Goal: Check status

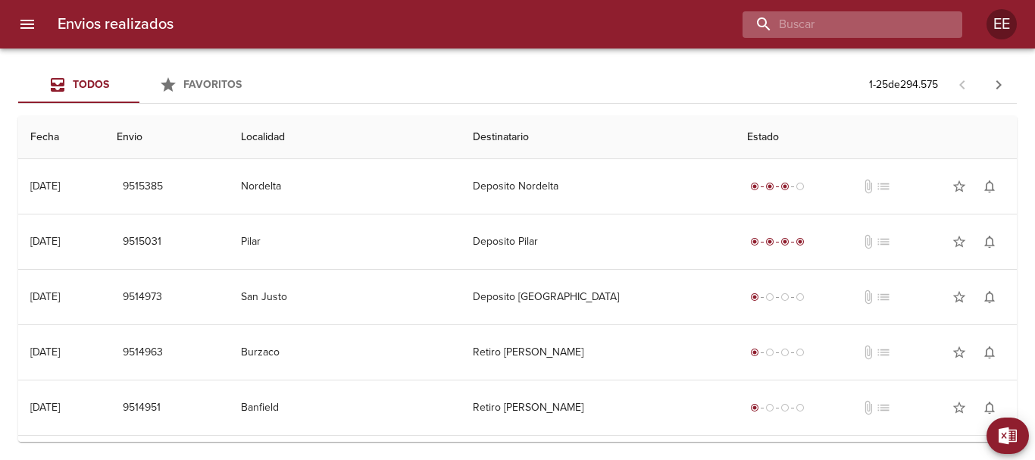
click at [912, 30] on input "buscar" at bounding box center [840, 24] width 194 height 27
paste input "[PERSON_NAME] BP"
type input "[PERSON_NAME] BP"
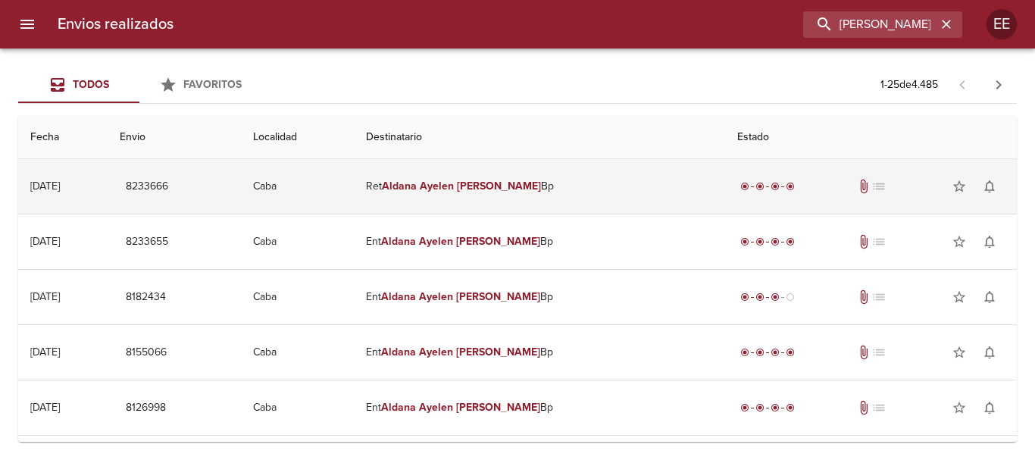
click at [619, 193] on td "Ret [PERSON_NAME] Bp" at bounding box center [540, 186] width 372 height 55
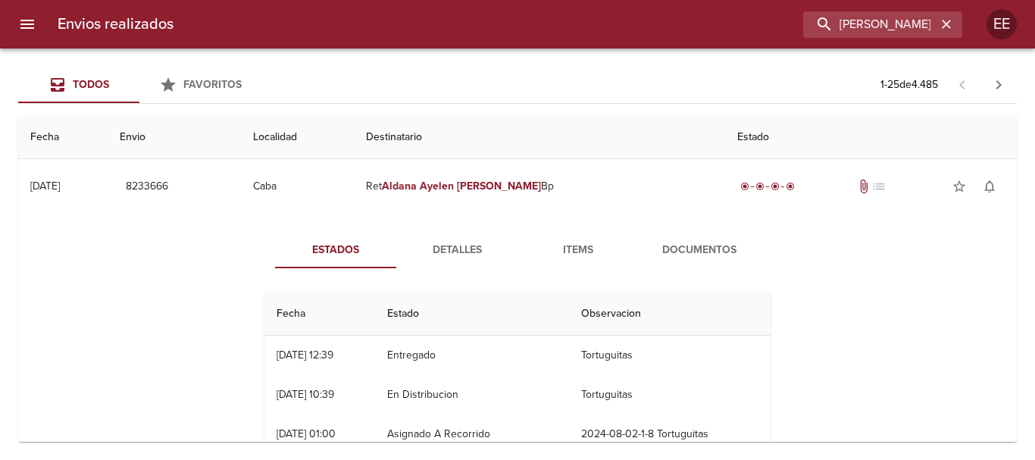
click at [459, 243] on span "Detalles" at bounding box center [457, 250] width 103 height 19
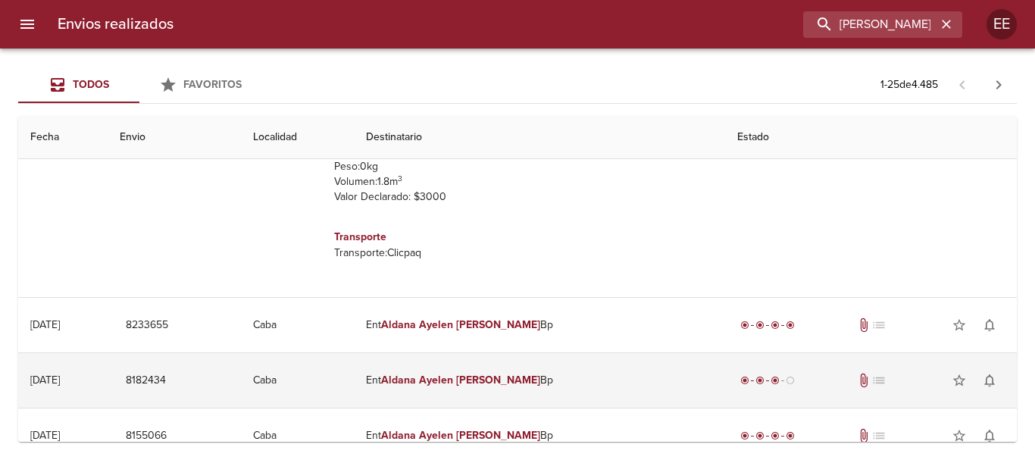
scroll to position [379, 0]
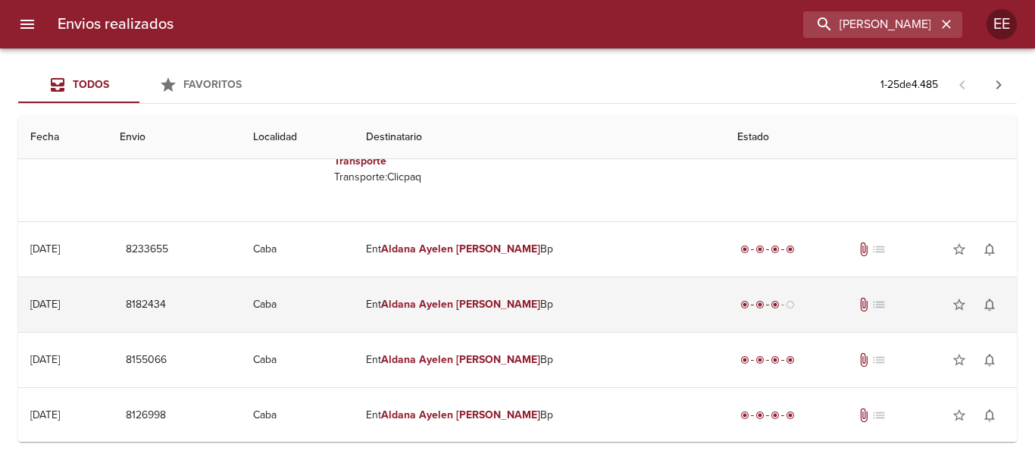
click at [605, 278] on td "Ent [PERSON_NAME] Bp" at bounding box center [540, 304] width 372 height 55
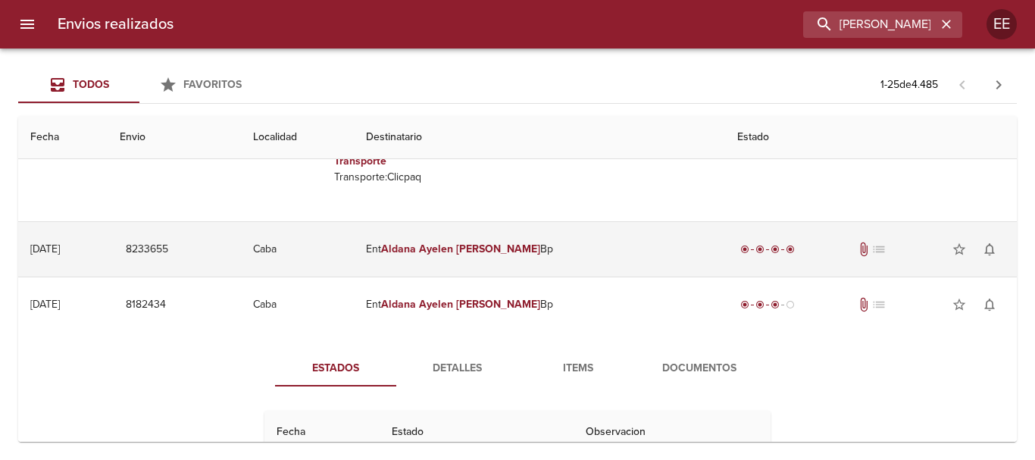
click at [605, 261] on td "Ent [PERSON_NAME] Bp" at bounding box center [540, 249] width 372 height 55
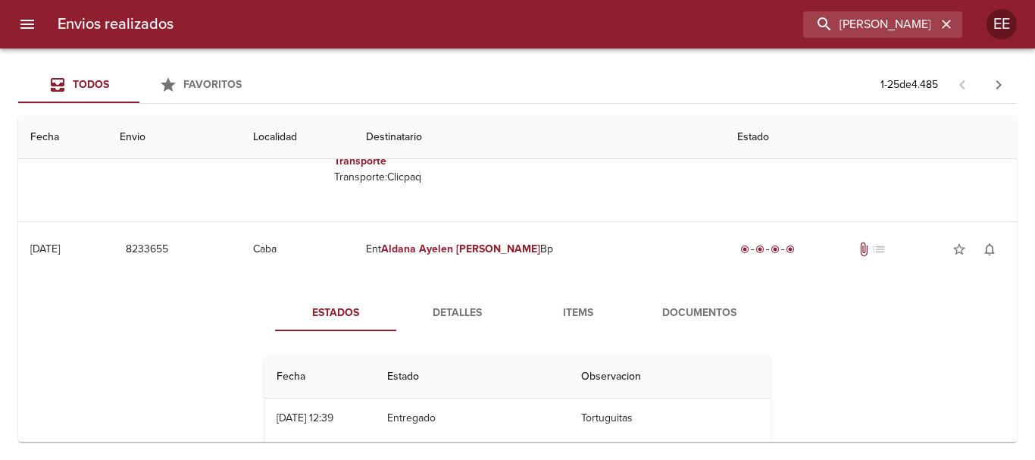
click at [453, 333] on div "Estados Detalles Items Documentos Fecha Estado Observacion 02/08 [DATE] 12:39 E…" at bounding box center [518, 451] width 546 height 313
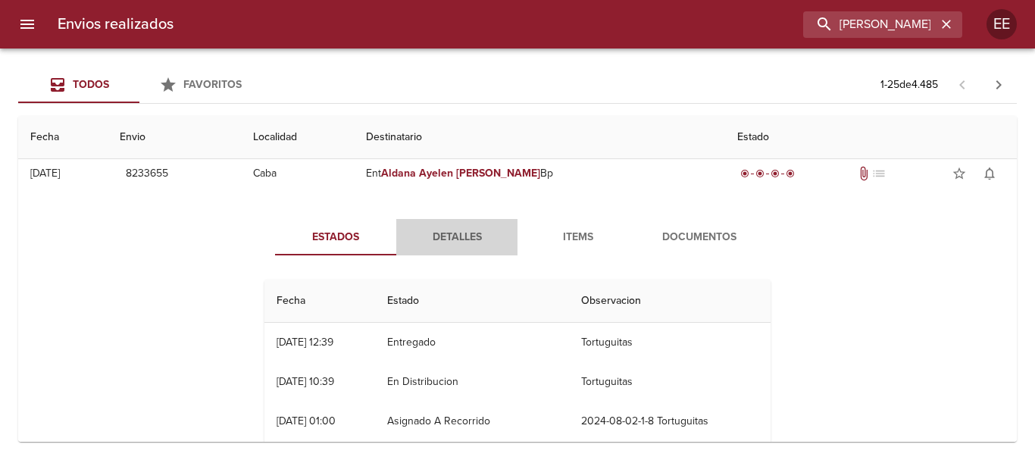
click at [441, 244] on span "Detalles" at bounding box center [457, 237] width 103 height 19
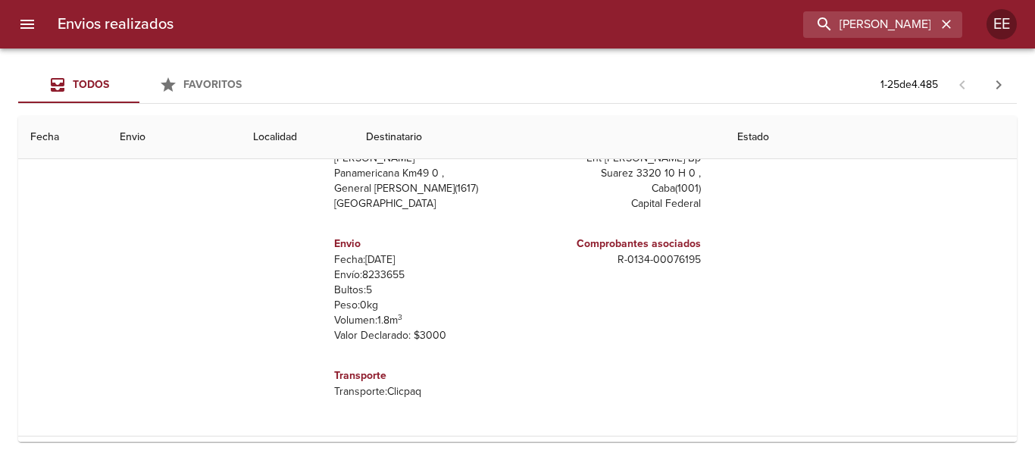
scroll to position [758, 0]
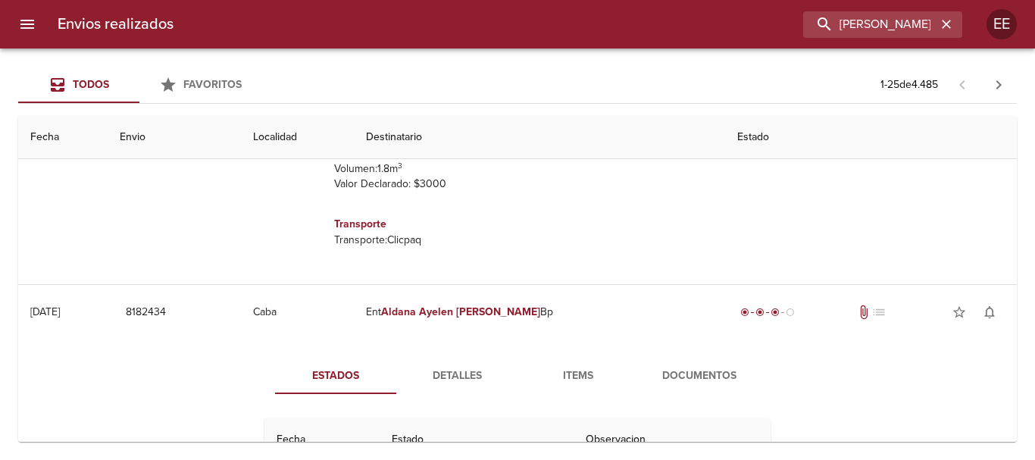
click at [446, 377] on span "Detalles" at bounding box center [457, 376] width 103 height 19
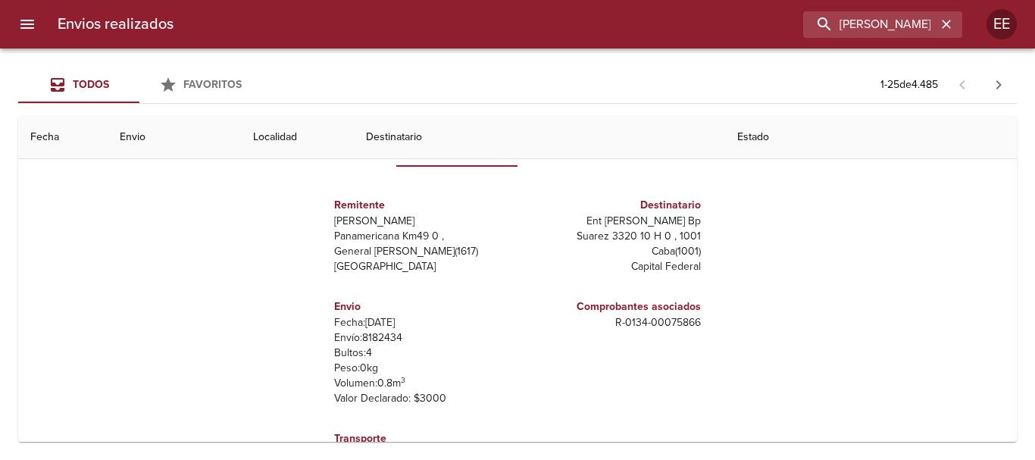
scroll to position [1213, 0]
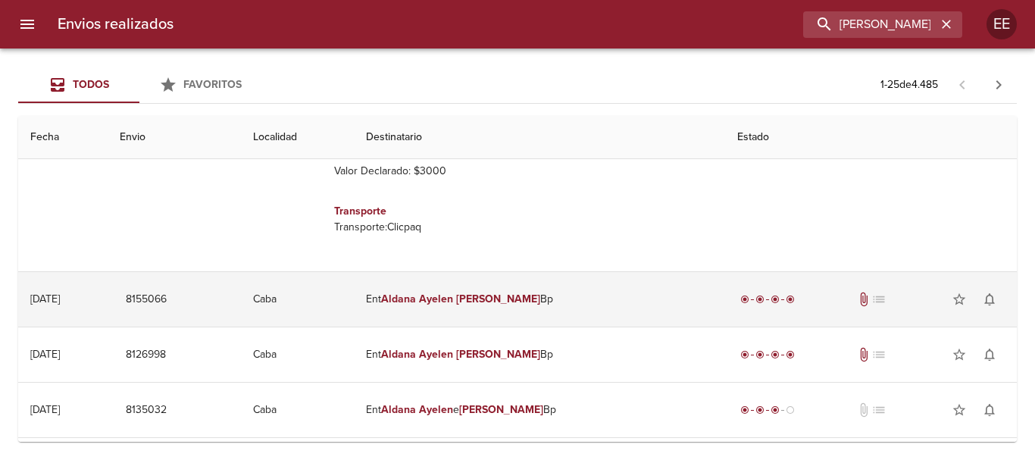
click at [443, 317] on td "Ent [PERSON_NAME] Bp" at bounding box center [540, 299] width 372 height 55
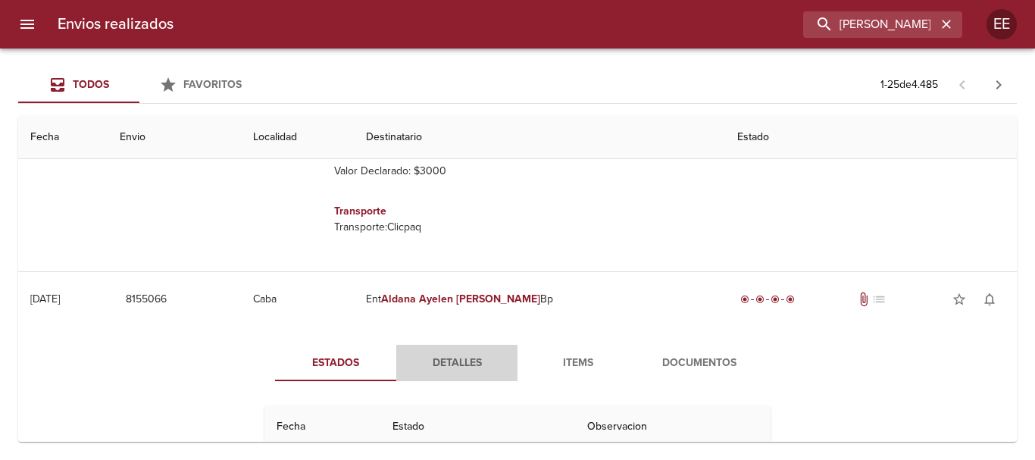
click at [492, 365] on span "Detalles" at bounding box center [457, 363] width 103 height 19
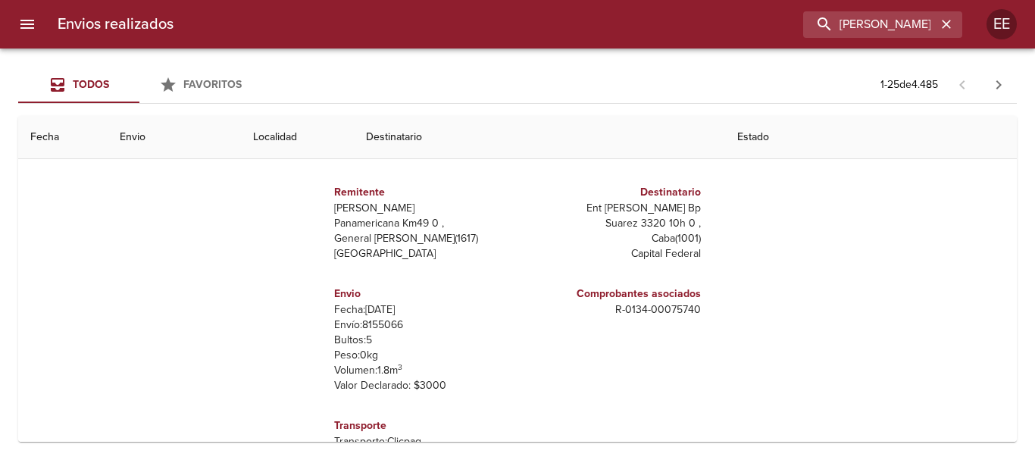
scroll to position [1668, 0]
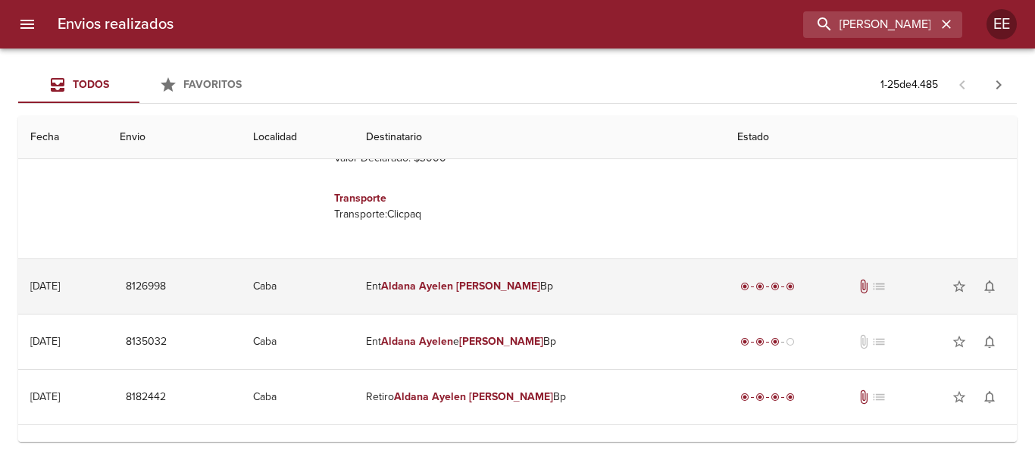
click at [628, 309] on td "Ent [PERSON_NAME] Bp" at bounding box center [540, 286] width 372 height 55
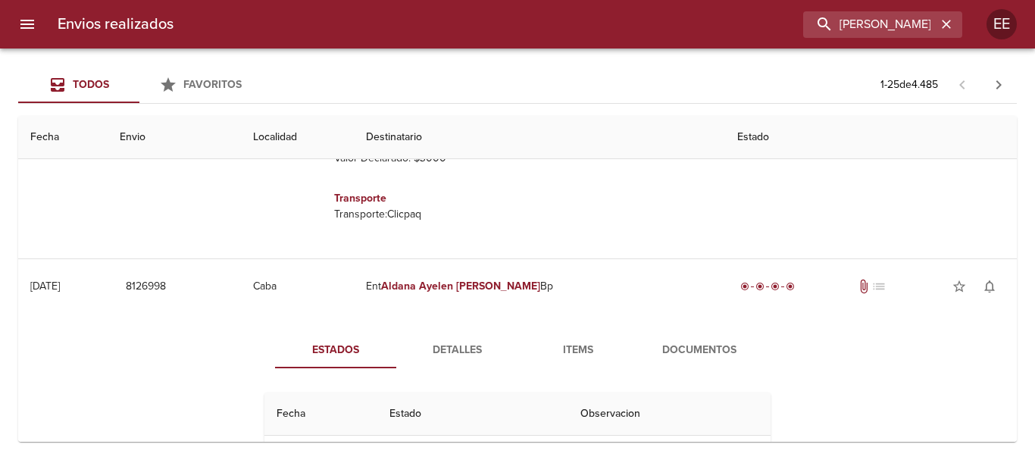
click at [442, 346] on span "Detalles" at bounding box center [457, 350] width 103 height 19
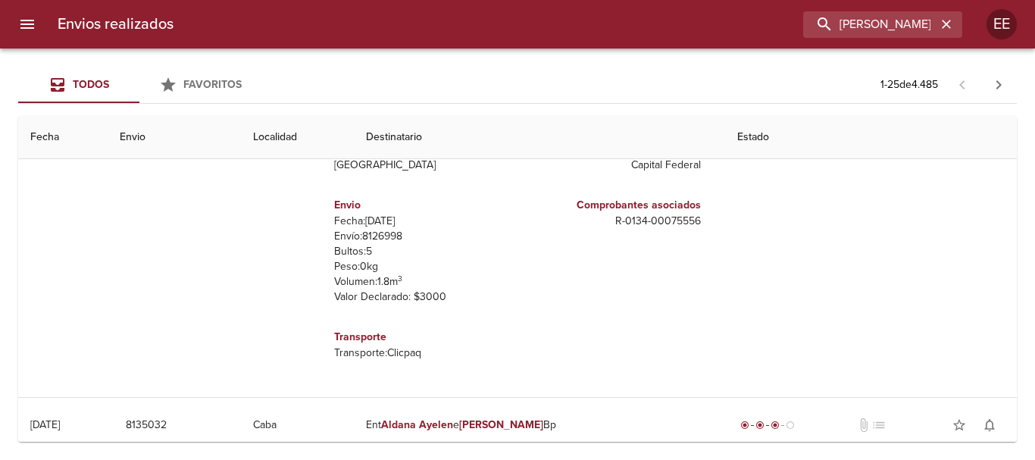
scroll to position [2122, 0]
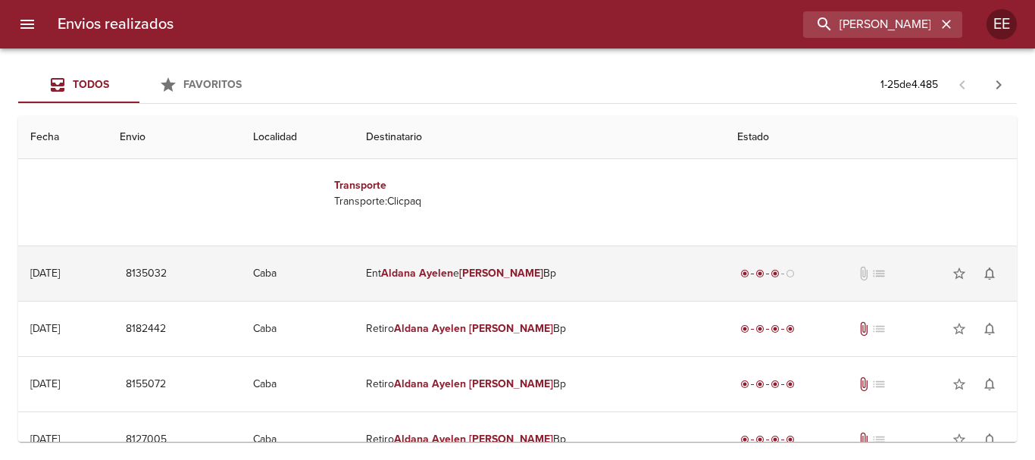
click at [628, 263] on td "Ent [PERSON_NAME] Bp" at bounding box center [540, 273] width 372 height 55
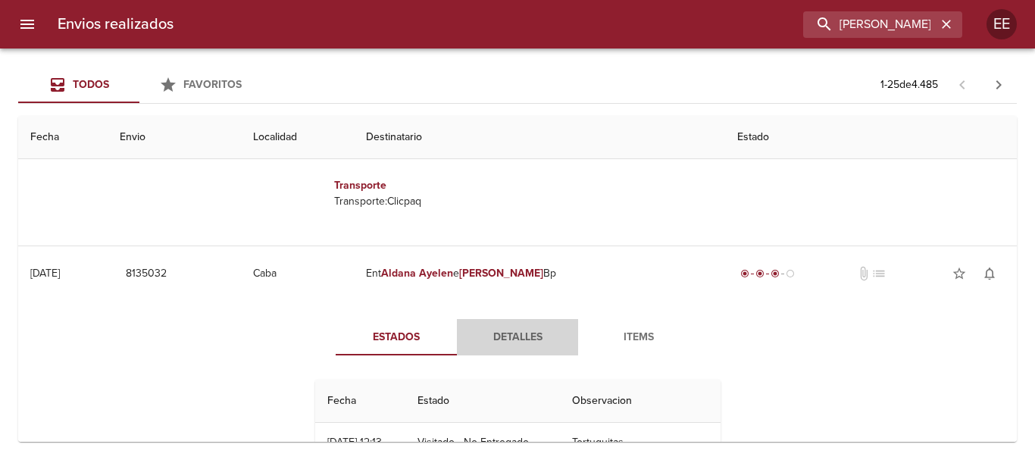
click at [536, 326] on button "Detalles" at bounding box center [517, 337] width 121 height 36
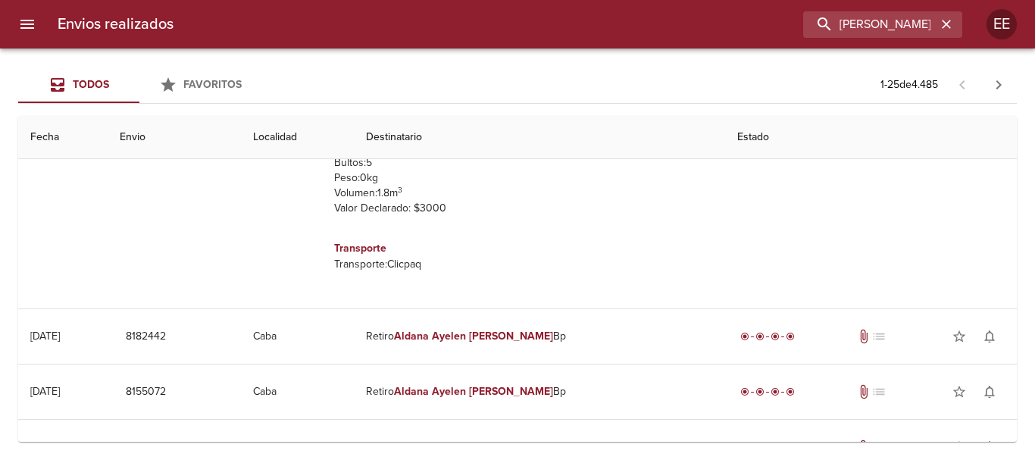
scroll to position [2577, 0]
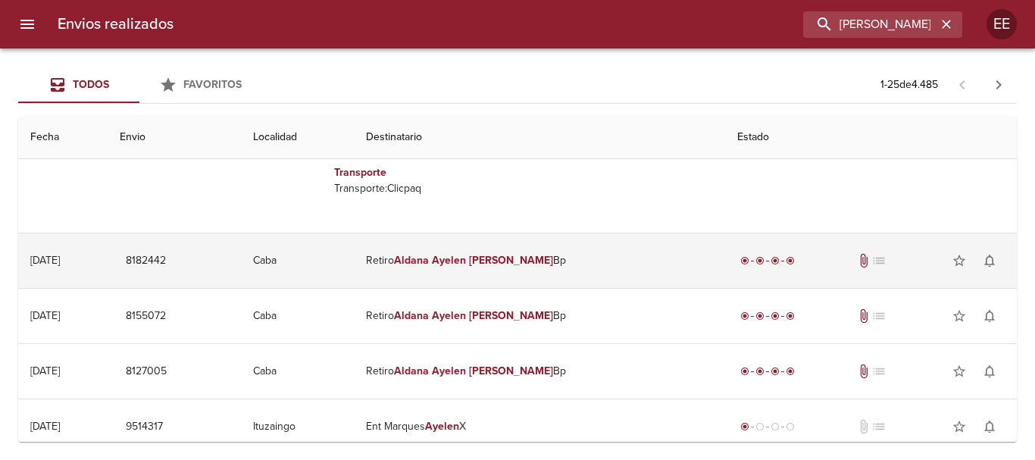
click at [618, 271] on td "Retiro [PERSON_NAME] Bp" at bounding box center [540, 260] width 372 height 55
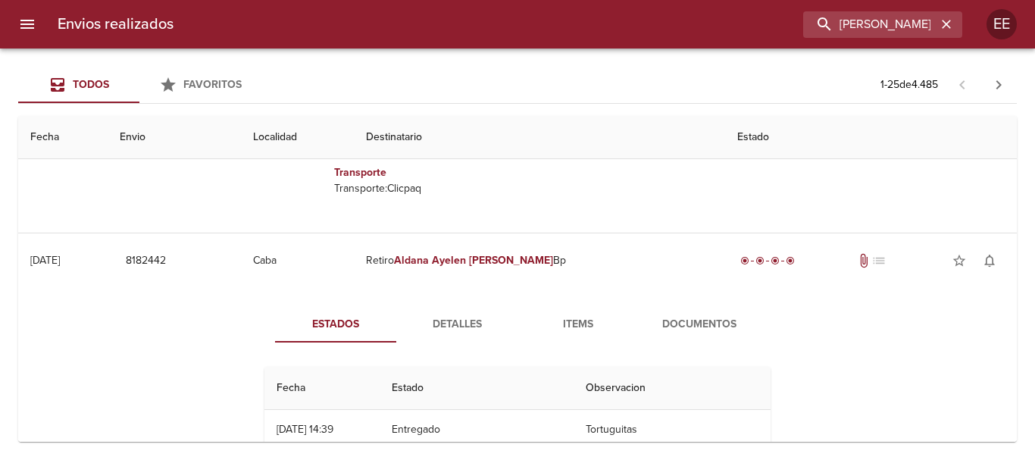
click at [476, 327] on span "Detalles" at bounding box center [457, 324] width 103 height 19
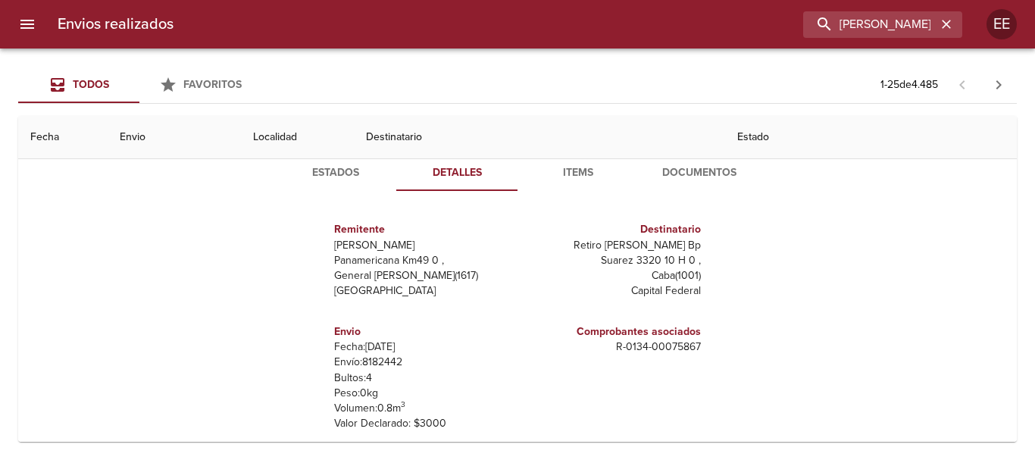
scroll to position [2880, 0]
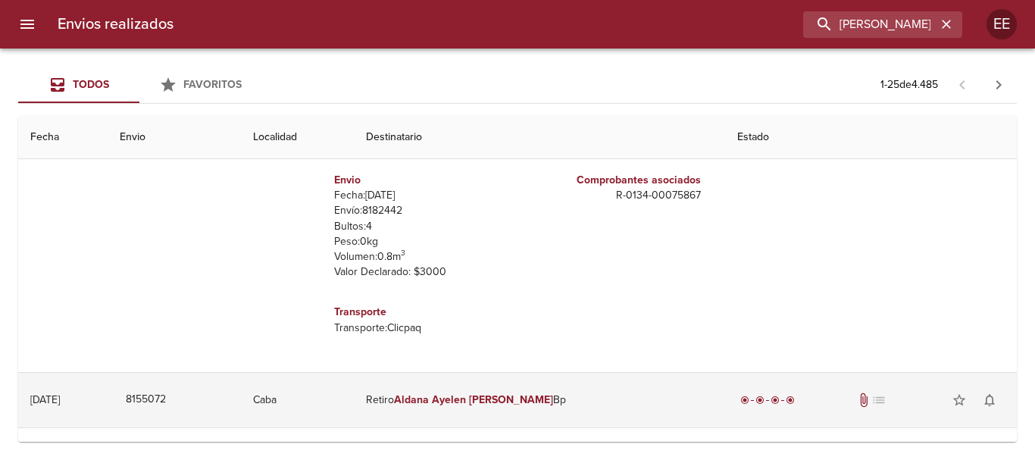
click at [567, 395] on td "Retiro [PERSON_NAME] Bp" at bounding box center [540, 400] width 372 height 55
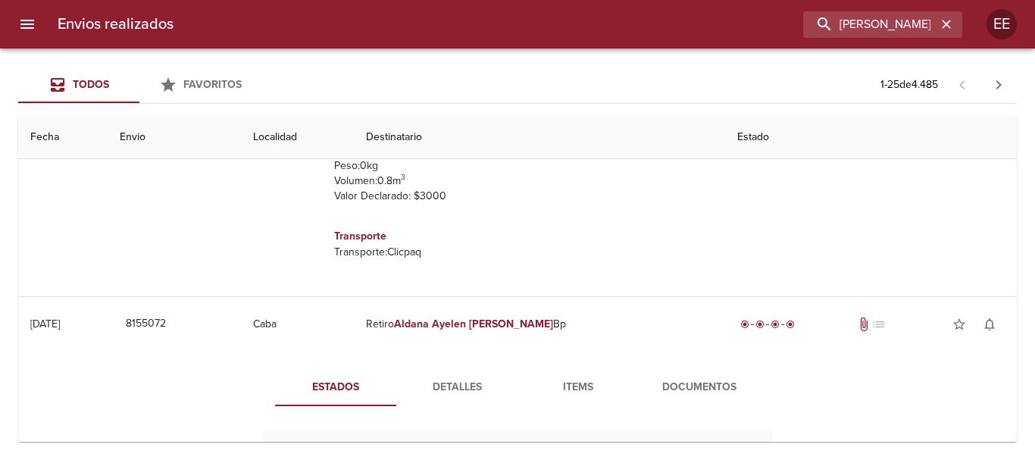
click at [480, 378] on span "Detalles" at bounding box center [457, 387] width 103 height 19
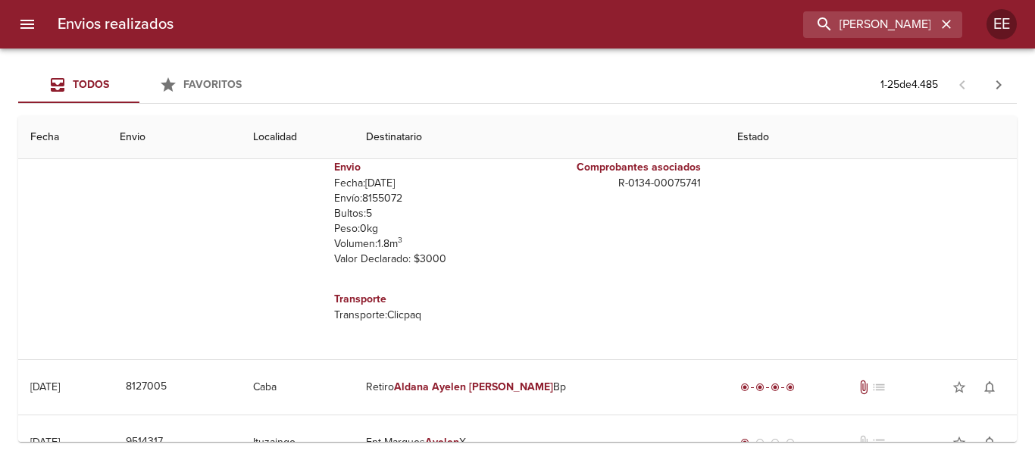
scroll to position [3411, 0]
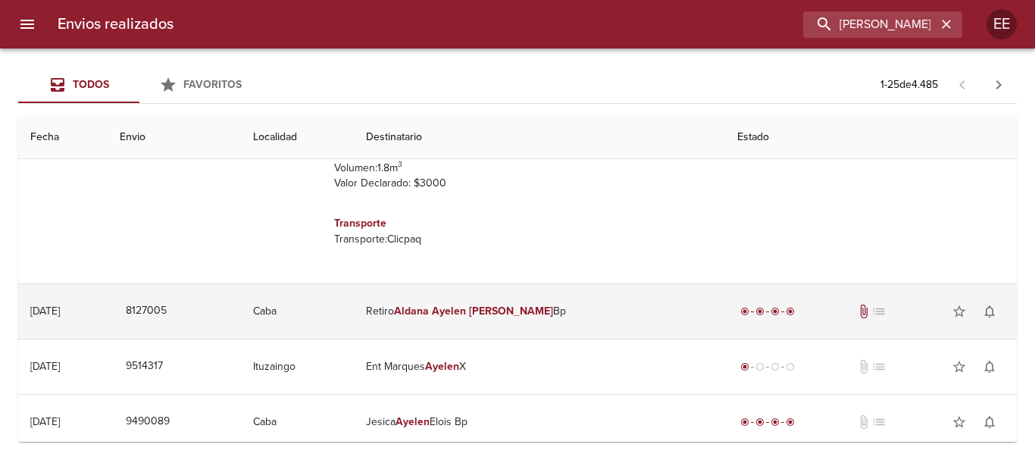
click at [634, 313] on td "Retiro [PERSON_NAME] Bp" at bounding box center [540, 311] width 372 height 55
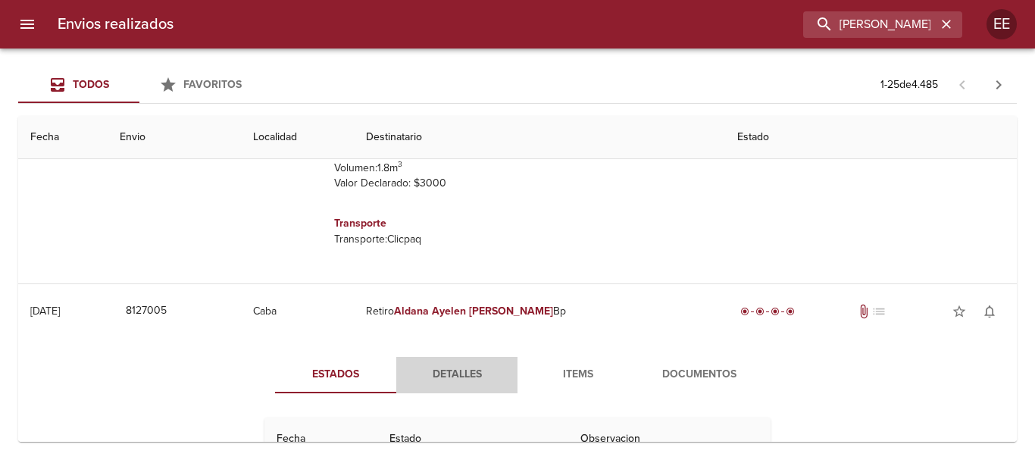
click at [468, 378] on span "Detalles" at bounding box center [457, 374] width 103 height 19
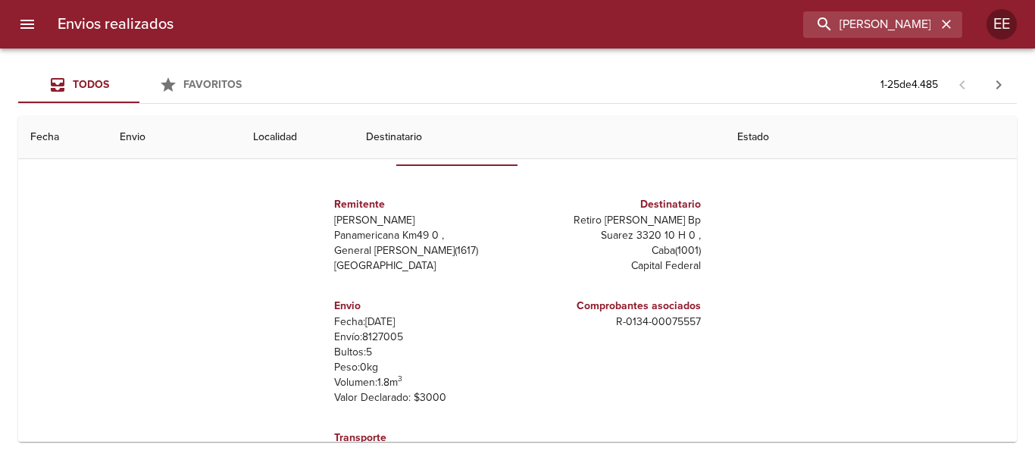
scroll to position [3866, 0]
